Goal: Check status: Check status

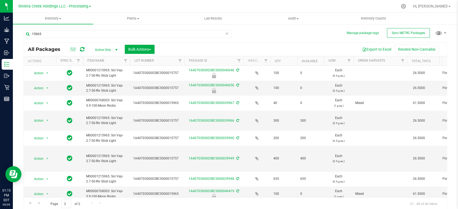
scroll to position [190, 0]
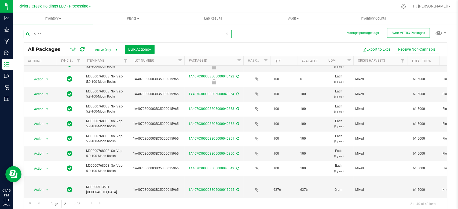
click at [104, 32] on input "15965" at bounding box center [128, 34] width 208 height 8
type input "1531"
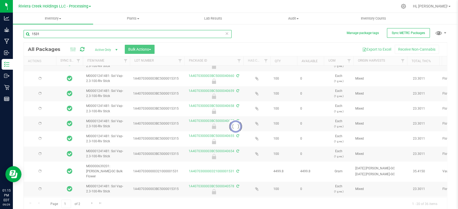
type input "[DATE]"
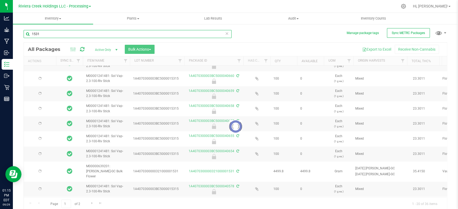
type input "[DATE]"
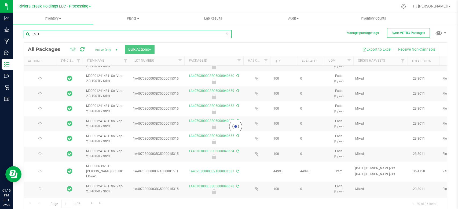
type input "[DATE]"
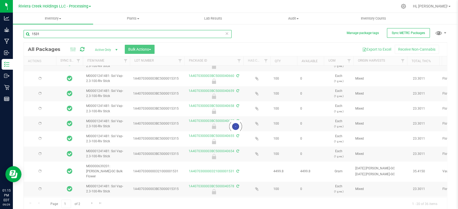
type input "[DATE]"
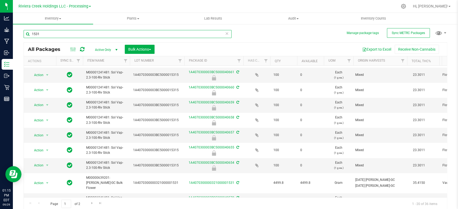
scroll to position [198, 0]
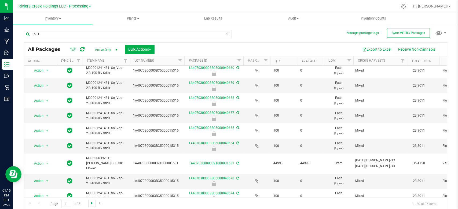
click at [93, 202] on span "Go to the next page" at bounding box center [92, 203] width 4 height 4
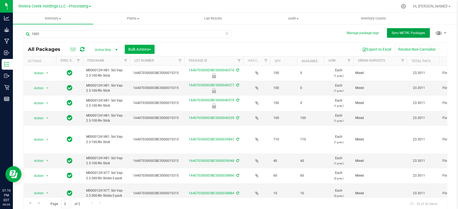
click at [401, 32] on span "Sync METRC Packages" at bounding box center [408, 33] width 33 height 4
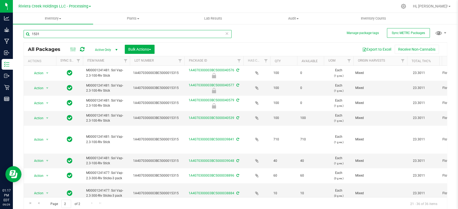
click at [82, 32] on input "1531" at bounding box center [128, 34] width 208 height 8
type input "1"
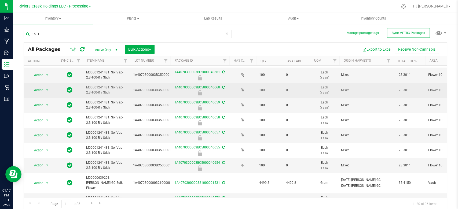
scroll to position [198, 0]
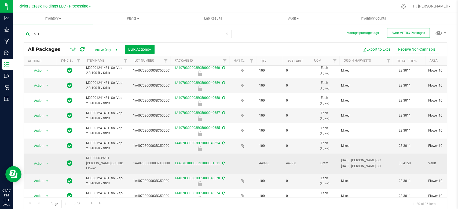
click at [200, 162] on link "1A4070300000321000001531" at bounding box center [197, 164] width 45 height 4
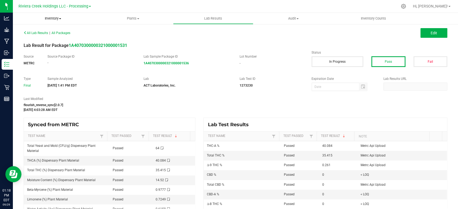
click at [54, 17] on span "Inventory" at bounding box center [53, 18] width 80 height 5
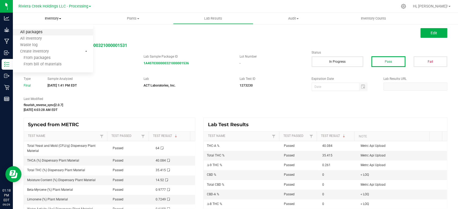
click at [26, 31] on span "All packages" at bounding box center [31, 32] width 37 height 5
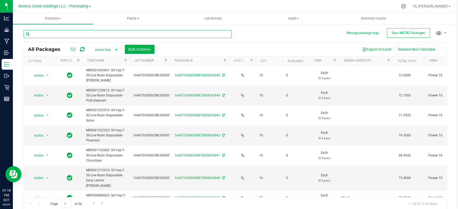
click at [46, 34] on input "text" at bounding box center [128, 34] width 208 height 8
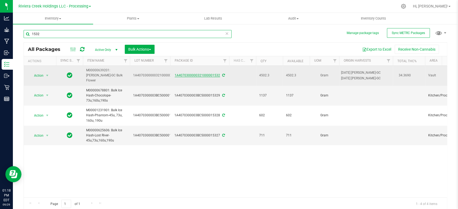
type input "1532"
click at [206, 74] on link "1A4070300000321000001532" at bounding box center [197, 76] width 45 height 4
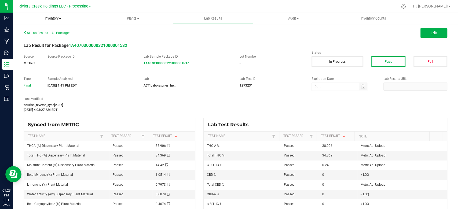
click at [45, 17] on span "Inventory" at bounding box center [53, 18] width 80 height 5
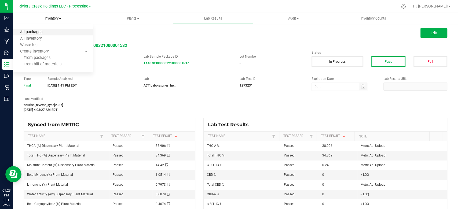
click at [48, 32] on span "All packages" at bounding box center [31, 32] width 37 height 5
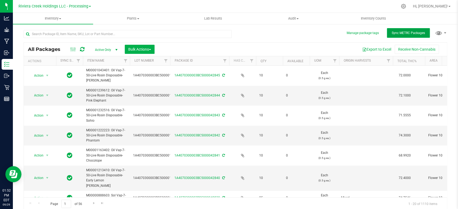
click at [396, 32] on span "Sync METRC Packages" at bounding box center [408, 33] width 33 height 4
